Goal: Task Accomplishment & Management: Manage account settings

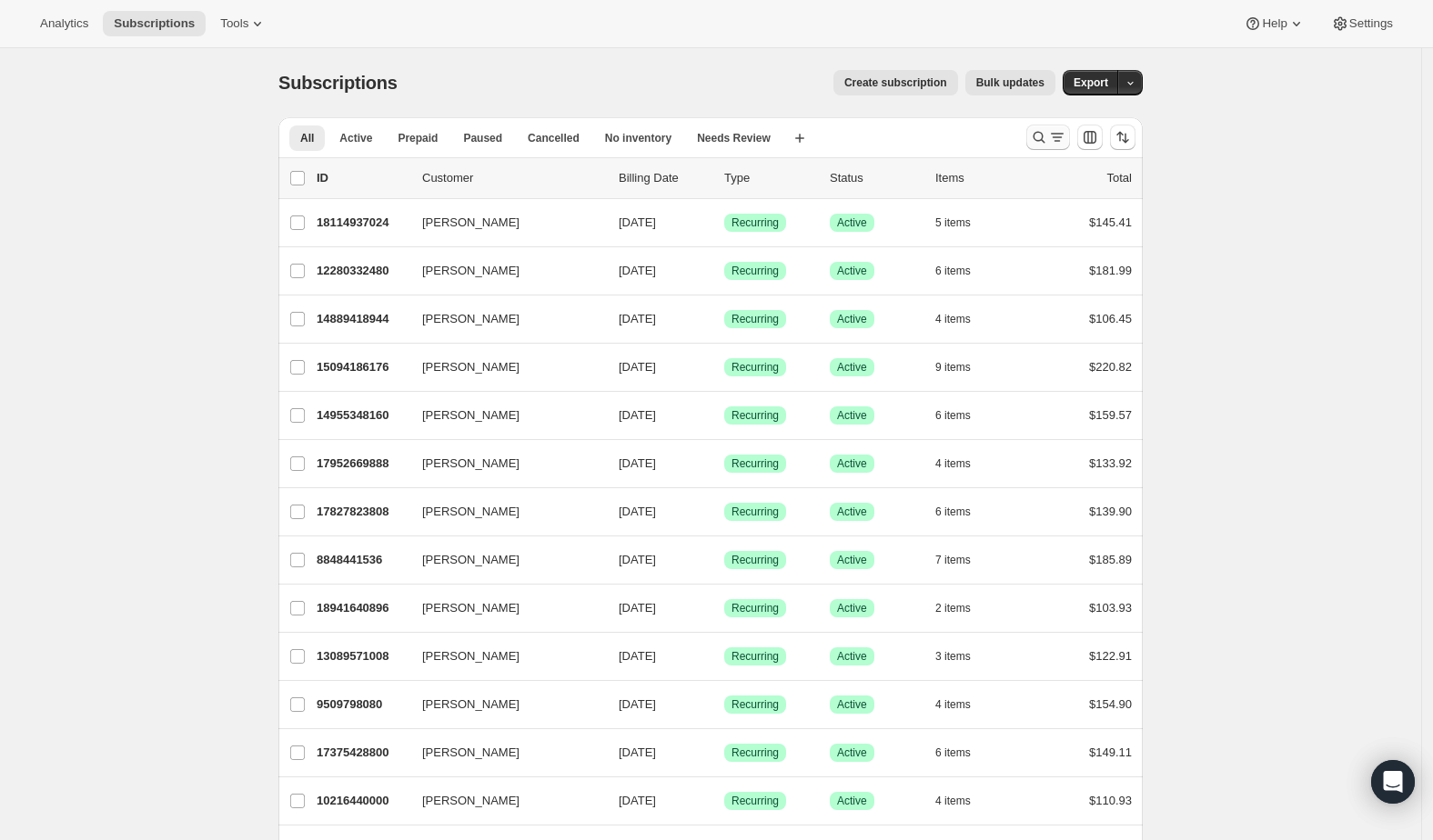
click at [1042, 137] on icon "Search and filter results" at bounding box center [1038, 137] width 19 height 19
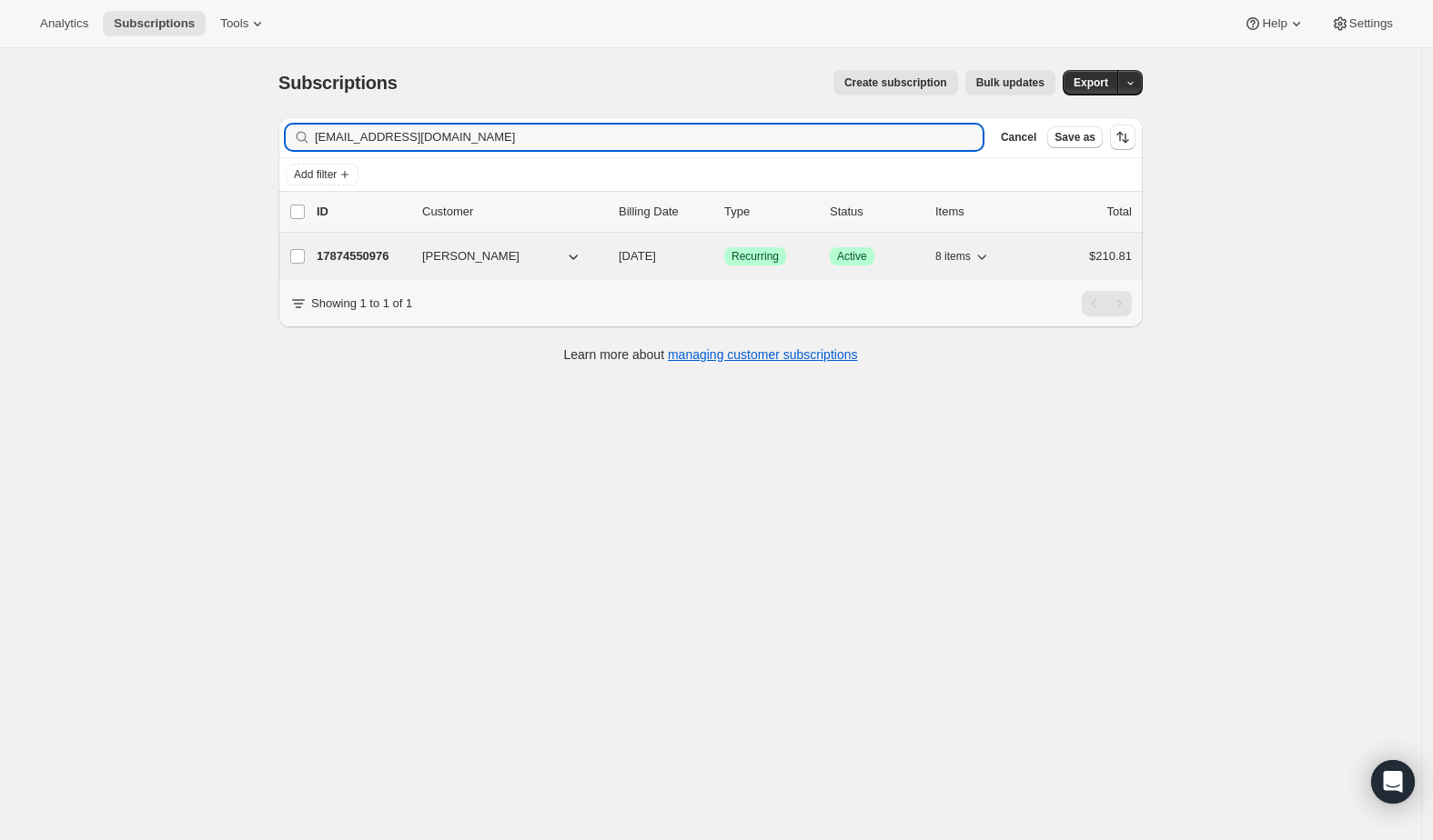
type input "[EMAIL_ADDRESS][DOMAIN_NAME]"
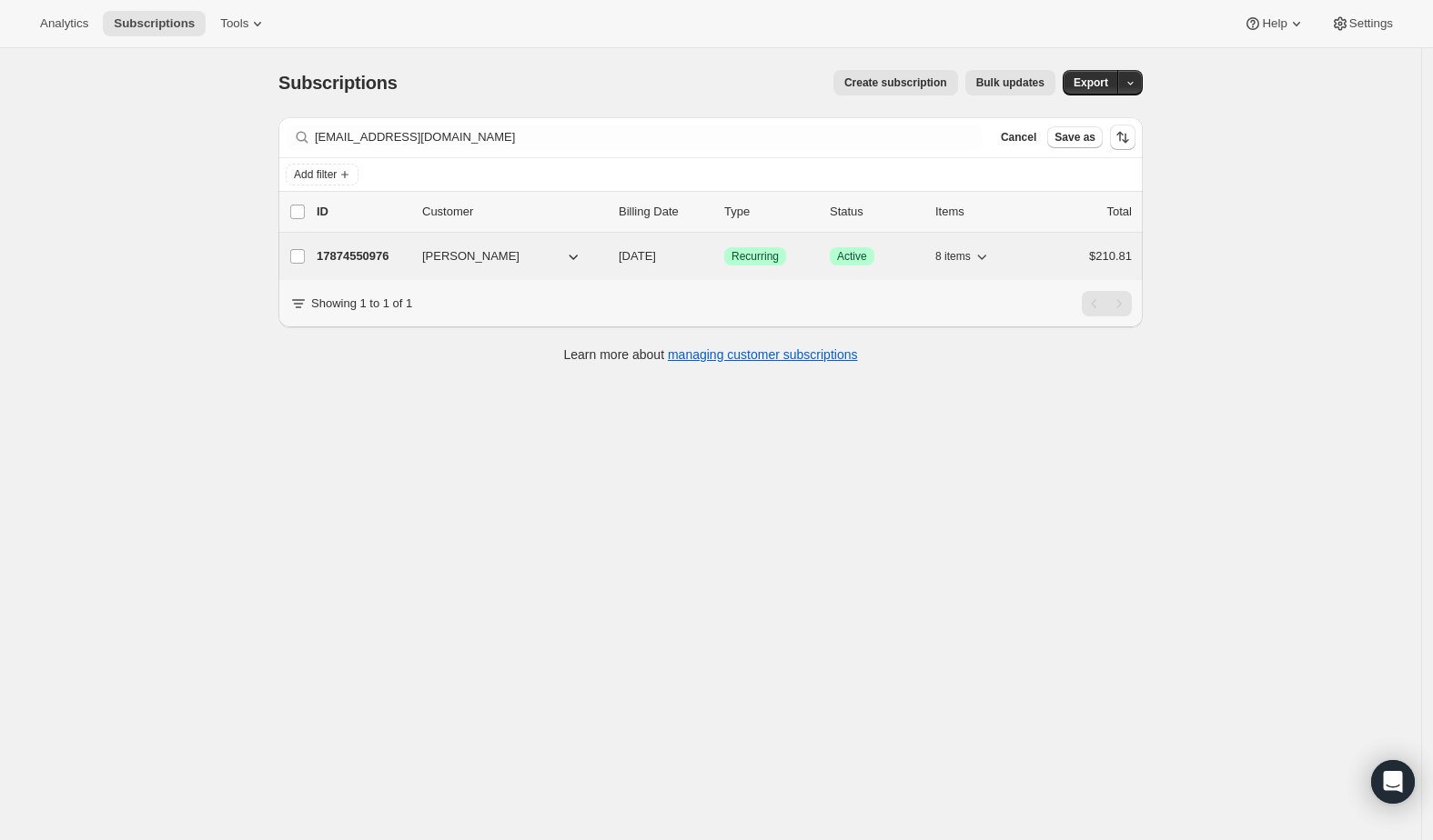
click at [443, 251] on span "[PERSON_NAME]" at bounding box center [471, 256] width 97 height 19
click at [382, 255] on p "17874550976" at bounding box center [362, 256] width 91 height 19
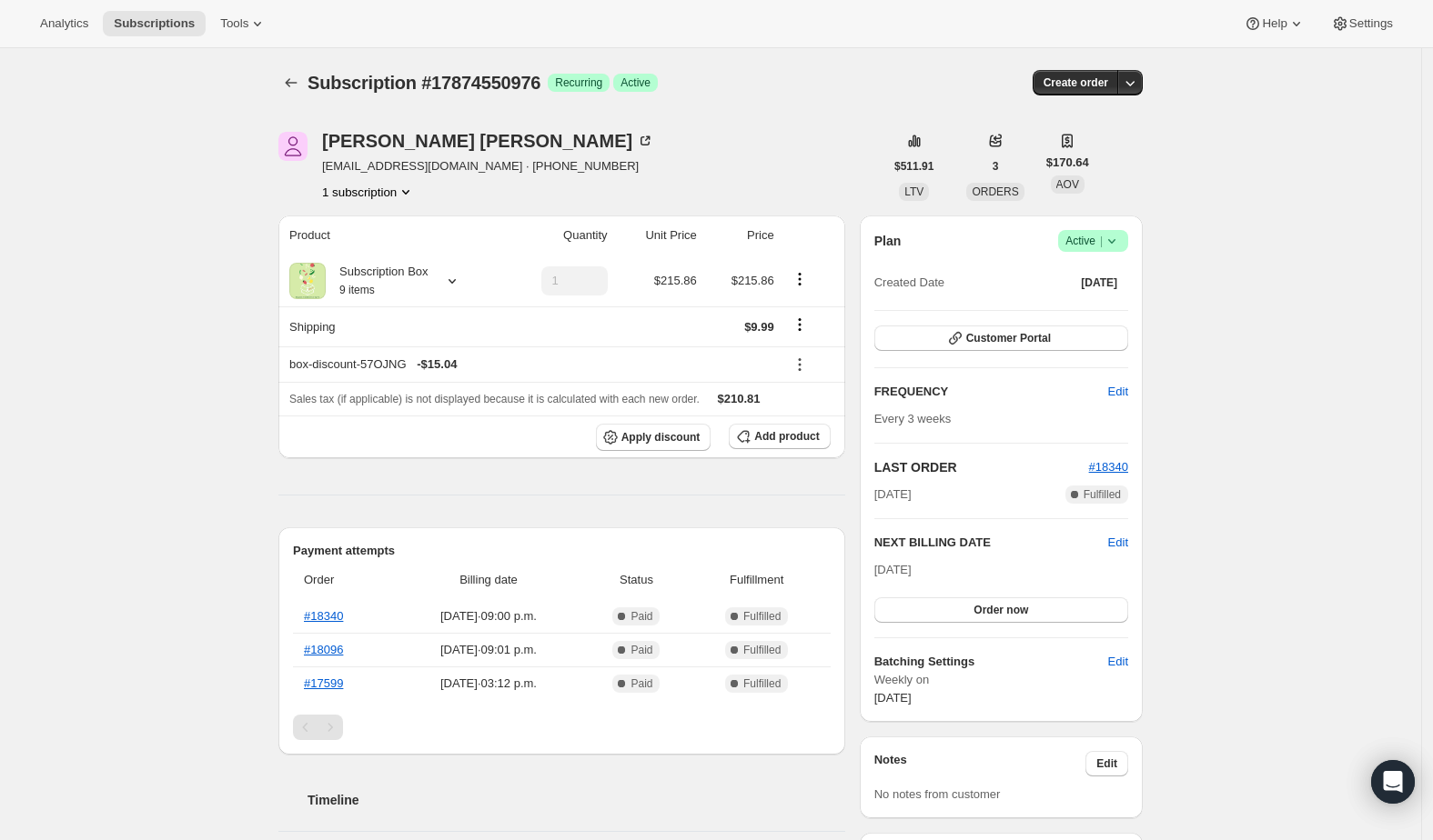
click at [1121, 244] on icon at bounding box center [1111, 241] width 19 height 19
click at [1106, 275] on span "Pause subscription" at bounding box center [1092, 276] width 100 height 14
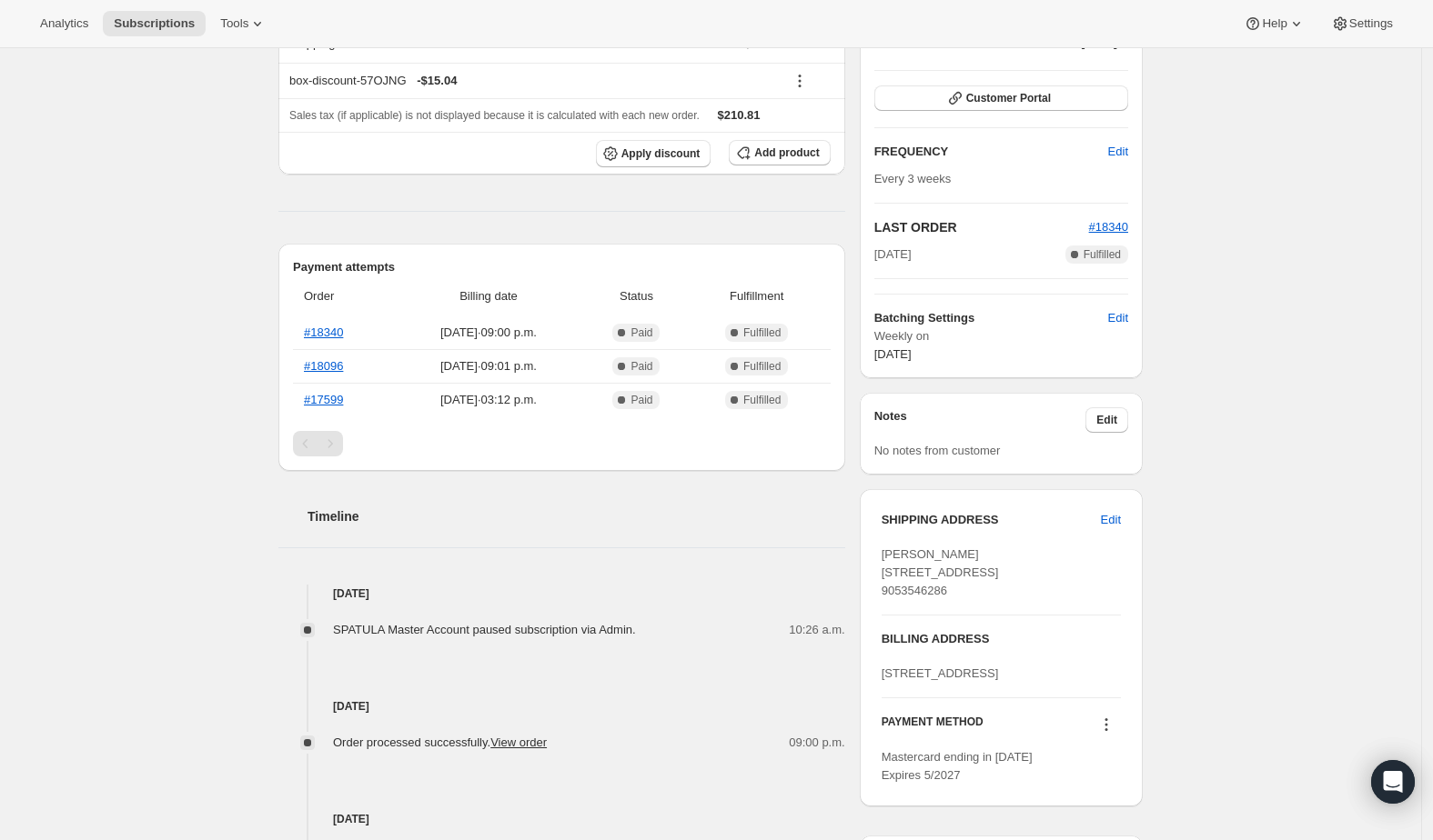
scroll to position [368, 0]
